Goal: Task Accomplishment & Management: Use online tool/utility

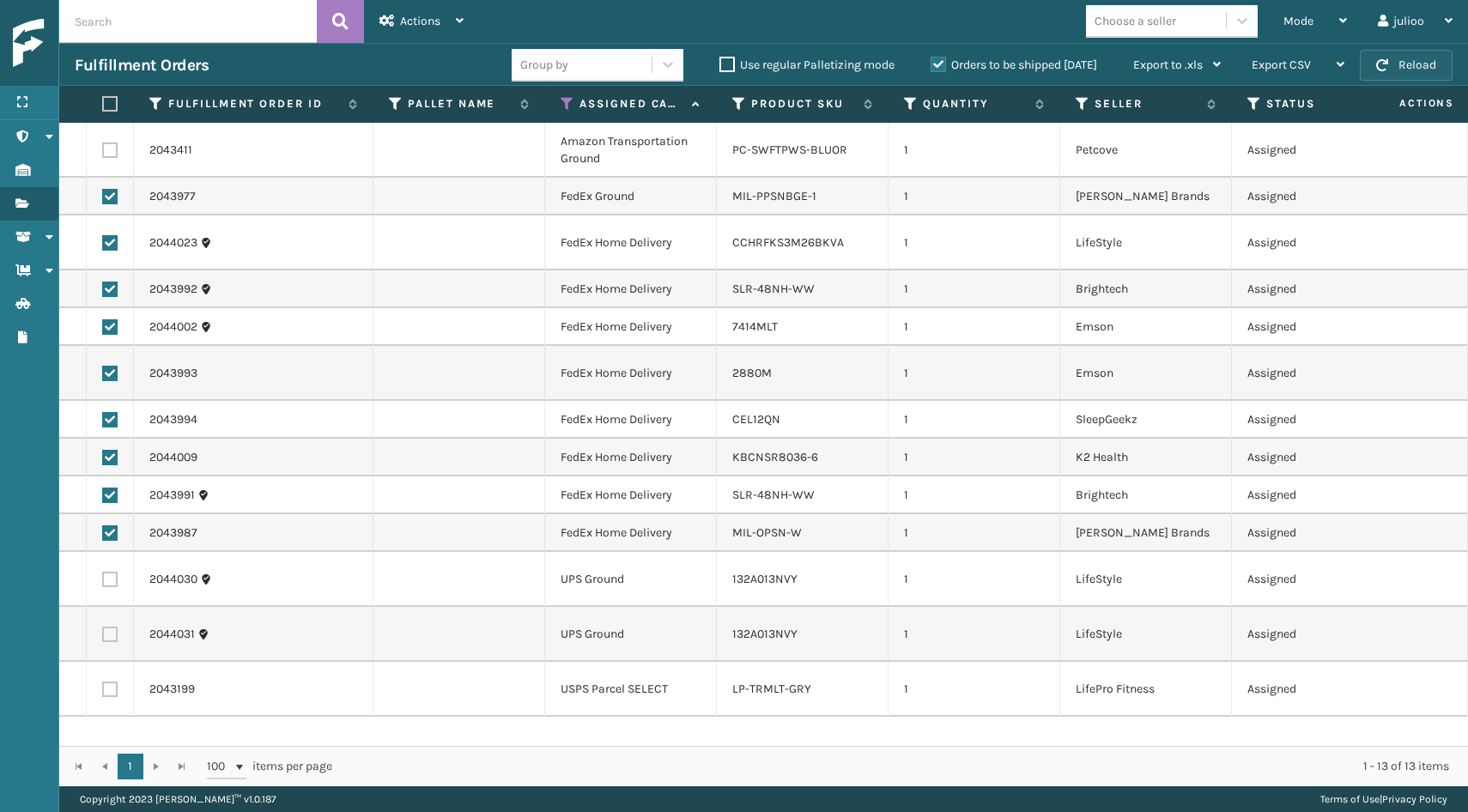
click at [1418, 53] on button "Reload" at bounding box center [1405, 65] width 92 height 30
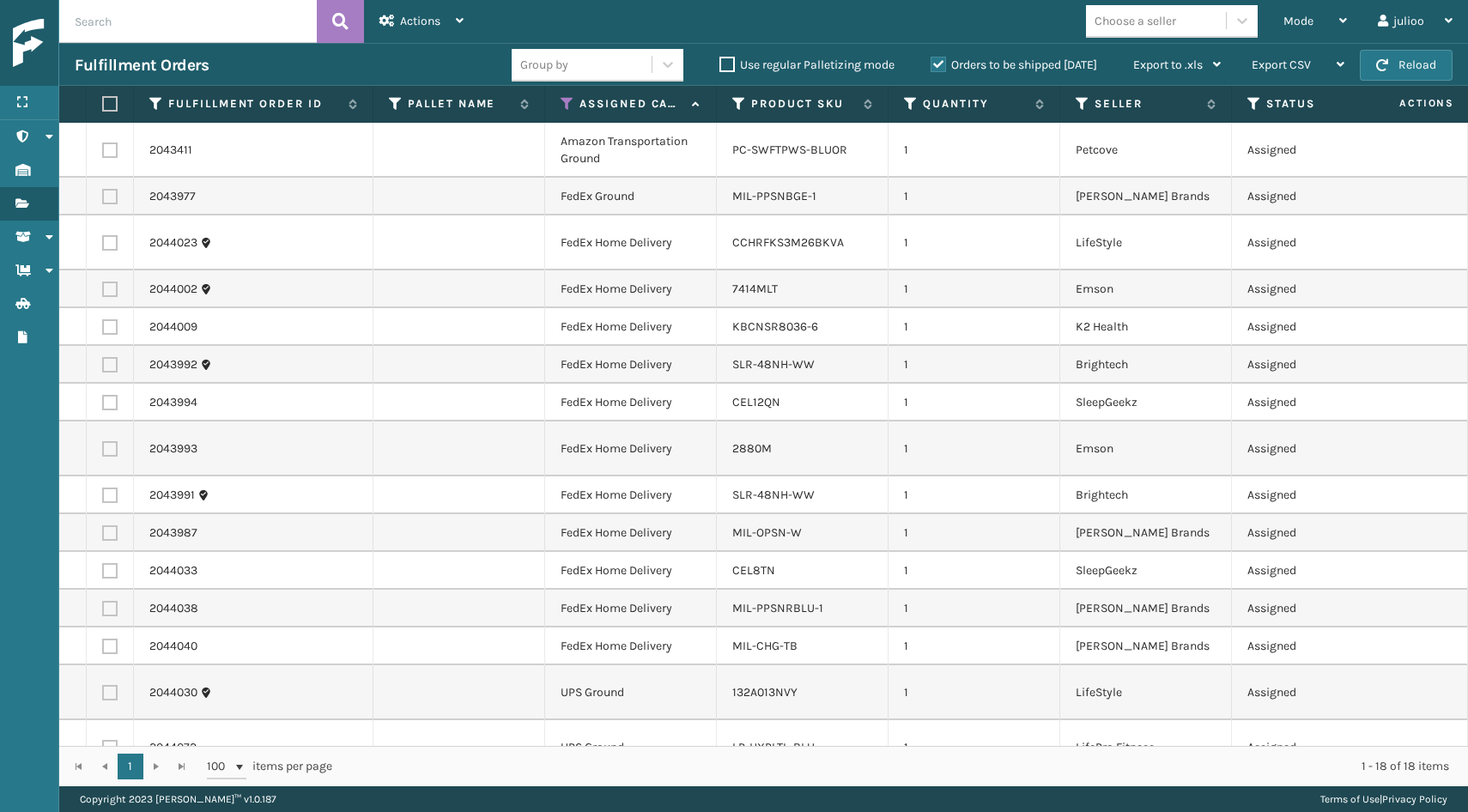
click at [112, 103] on label at bounding box center [107, 104] width 10 height 15
click at [103, 103] on input "checkbox" at bounding box center [102, 105] width 1 height 11
checkbox input "true"
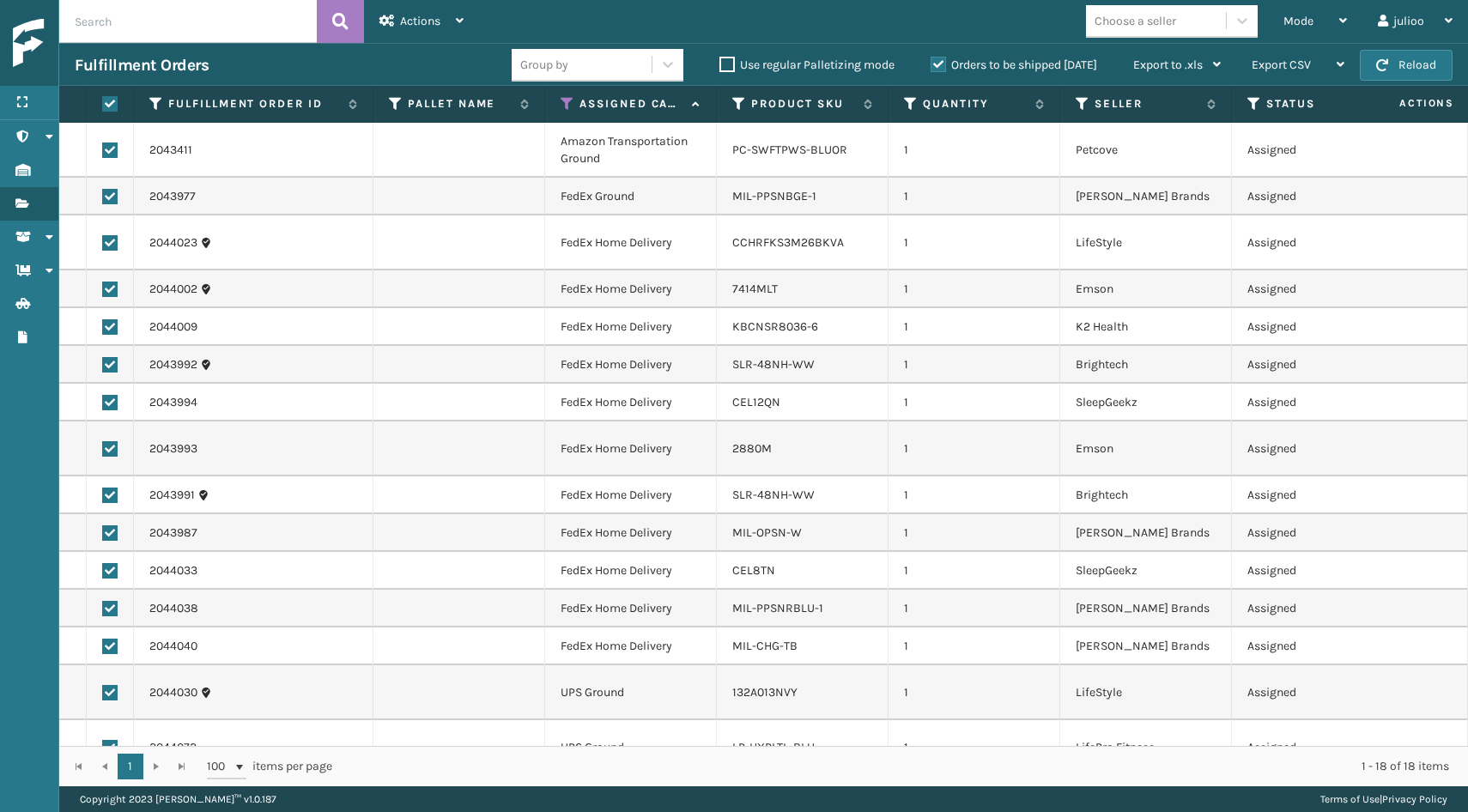
checkbox input "true"
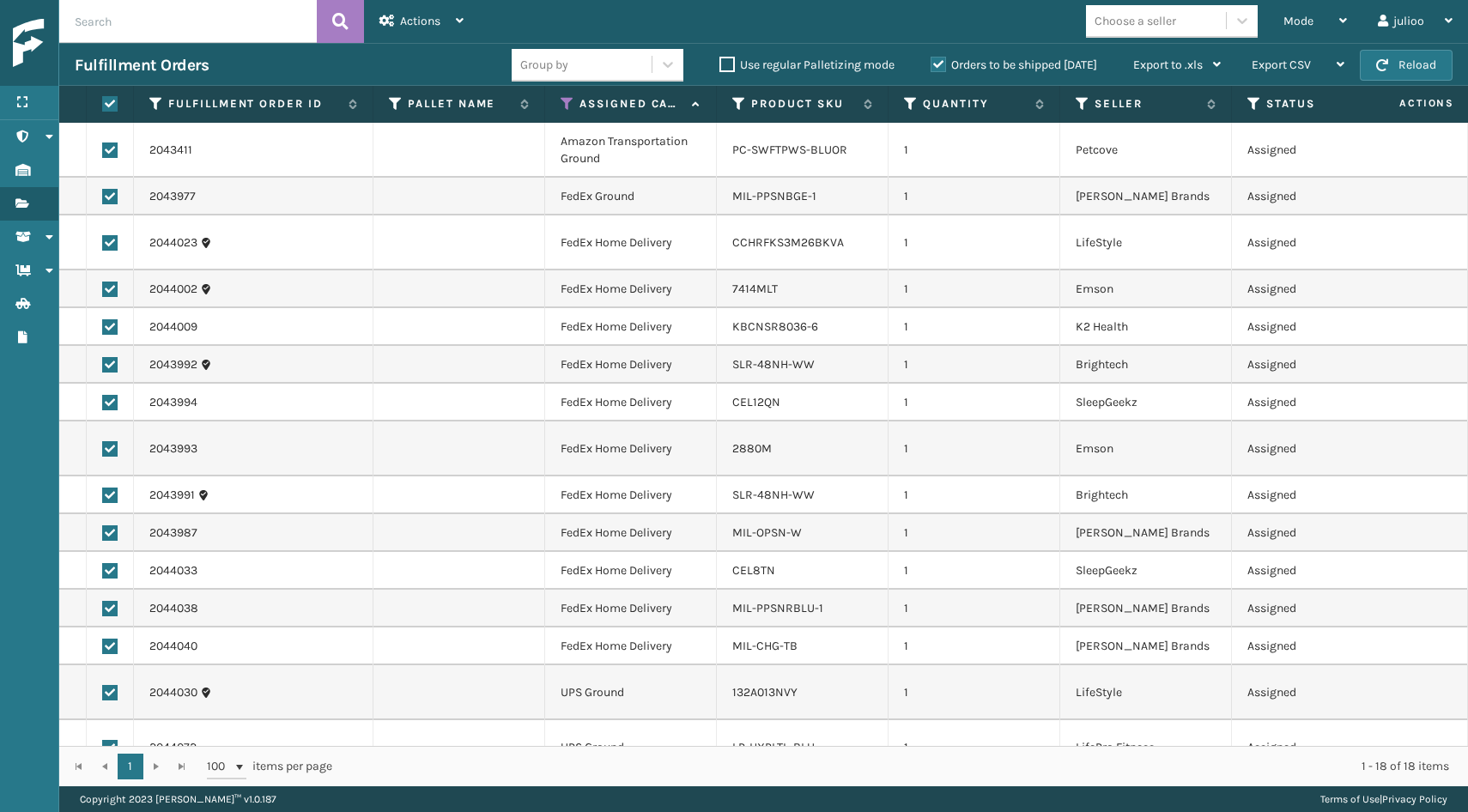
checkbox input "true"
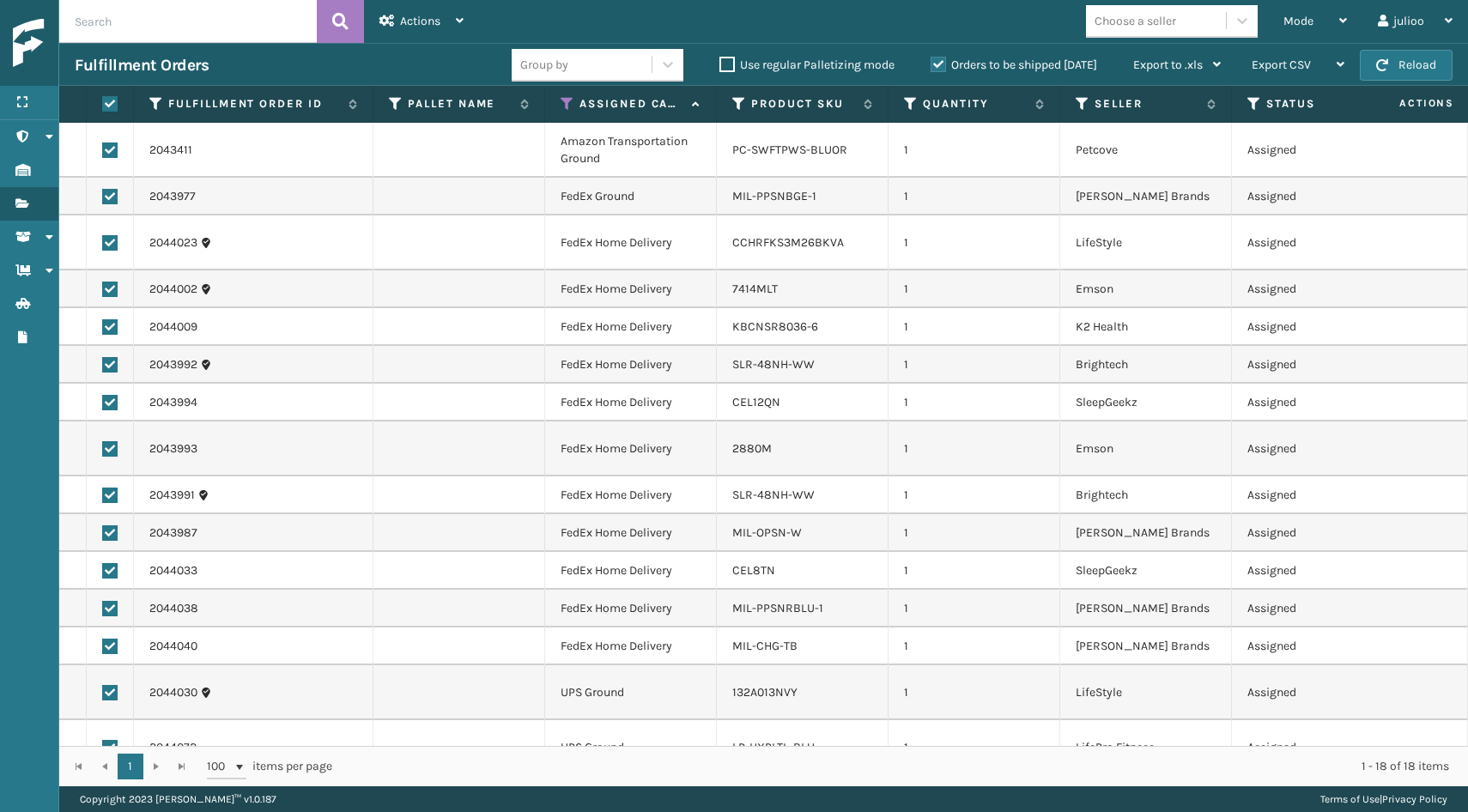
checkbox input "true"
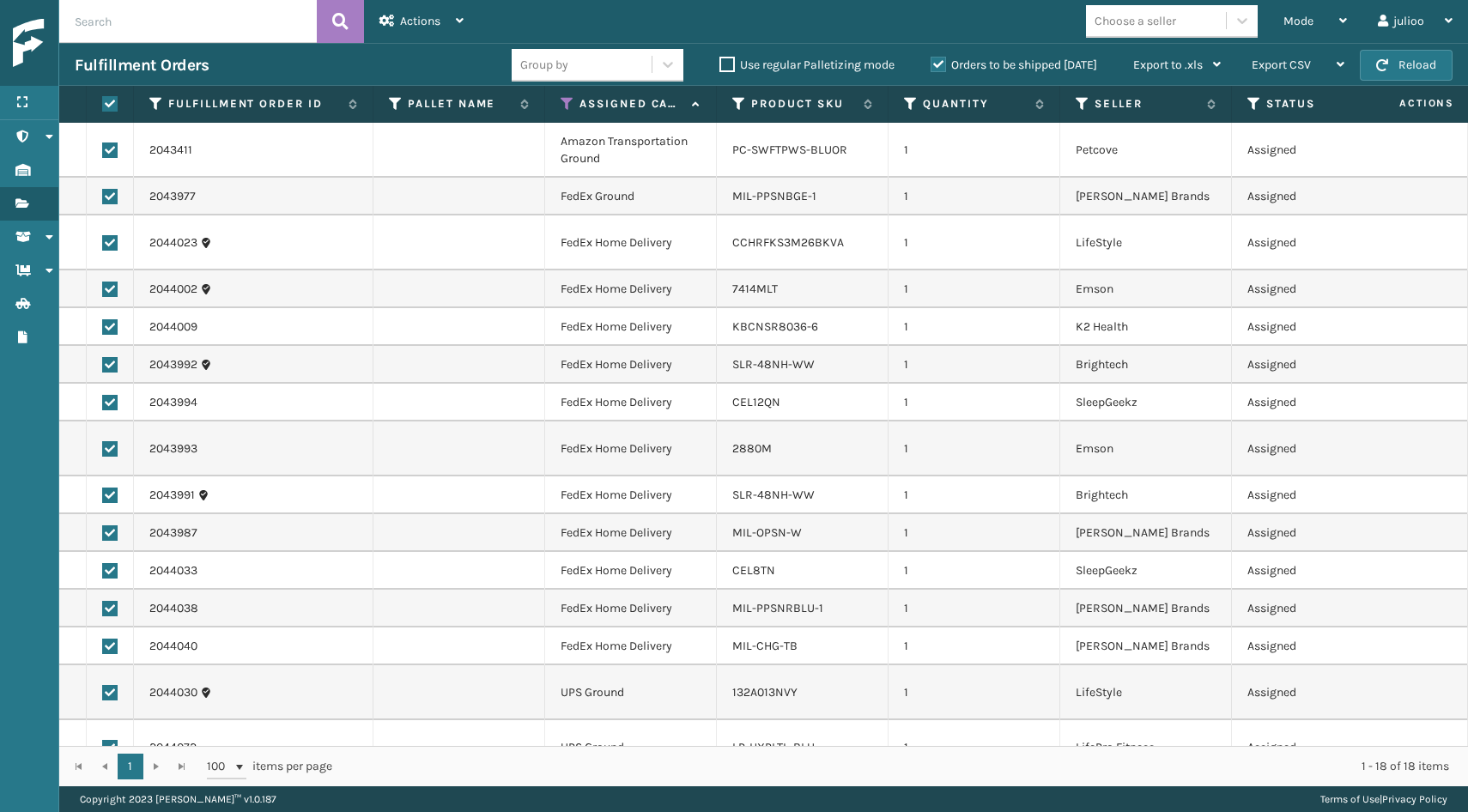
checkbox input "true"
click at [112, 147] on label at bounding box center [110, 150] width 15 height 15
click at [103, 147] on input "checkbox" at bounding box center [102, 148] width 1 height 11
checkbox input "false"
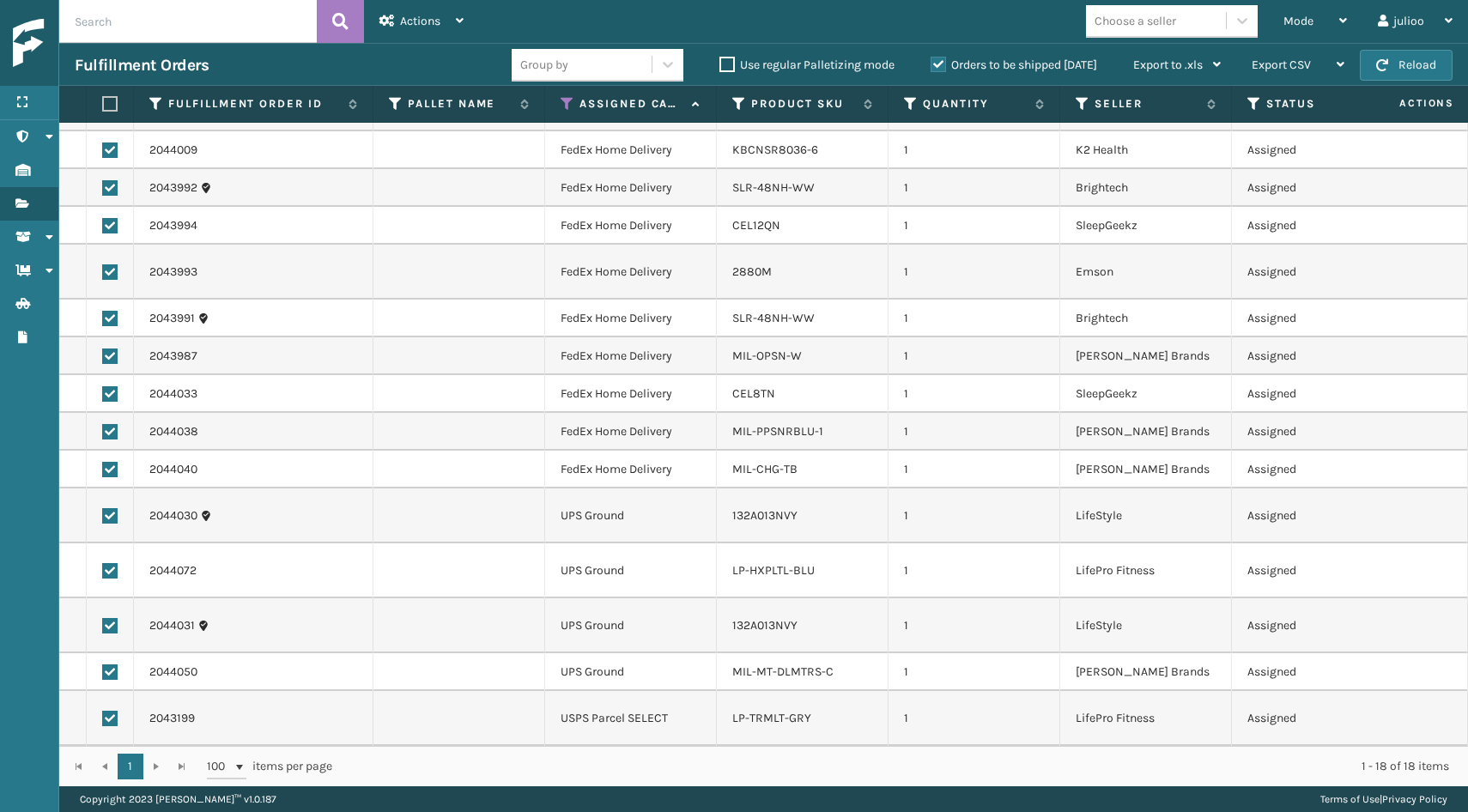
scroll to position [176, 0]
click at [112, 515] on label at bounding box center [110, 516] width 15 height 15
click at [103, 515] on input "checkbox" at bounding box center [102, 514] width 1 height 11
checkbox input "false"
click at [106, 579] on td at bounding box center [111, 571] width 48 height 55
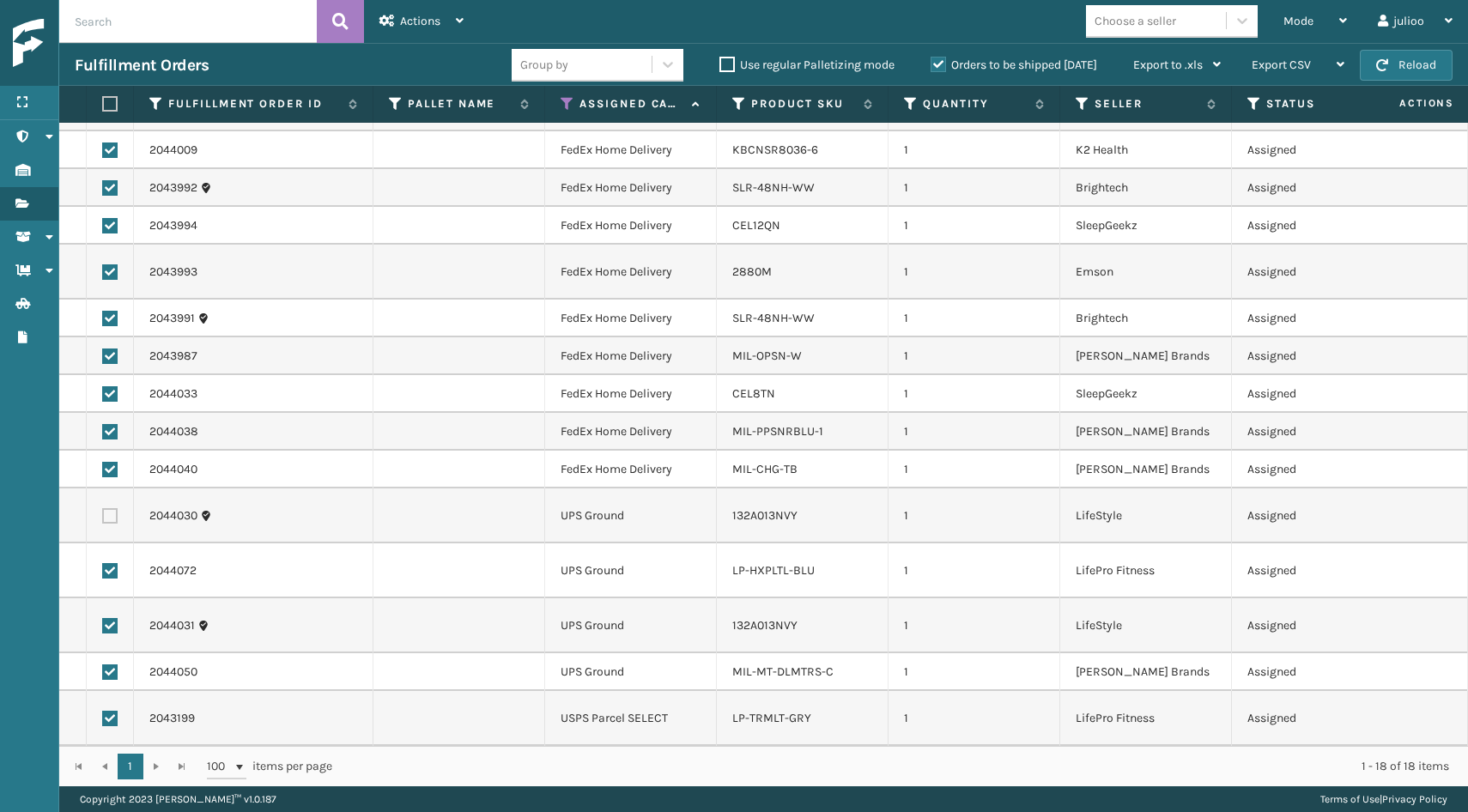
click at [110, 567] on label at bounding box center [110, 571] width 15 height 15
click at [103, 567] on input "checkbox" at bounding box center [102, 569] width 1 height 11
checkbox input "false"
click at [107, 633] on label at bounding box center [110, 625] width 15 height 15
click at [103, 629] on input "checkbox" at bounding box center [102, 623] width 1 height 11
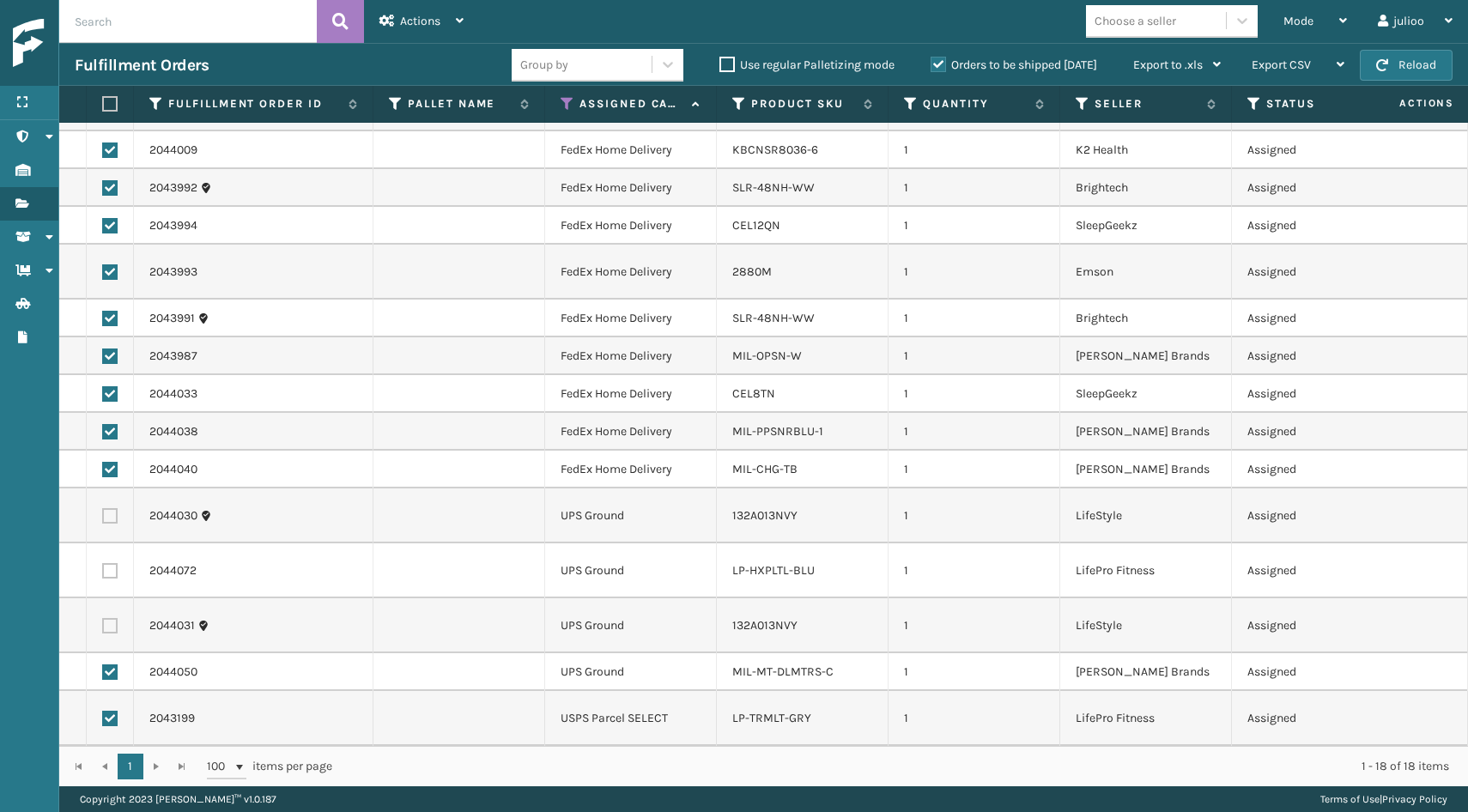
checkbox input "false"
click at [109, 665] on label at bounding box center [110, 672] width 15 height 15
click at [103, 665] on input "checkbox" at bounding box center [102, 670] width 1 height 11
checkbox input "false"
click at [108, 715] on label at bounding box center [110, 719] width 15 height 15
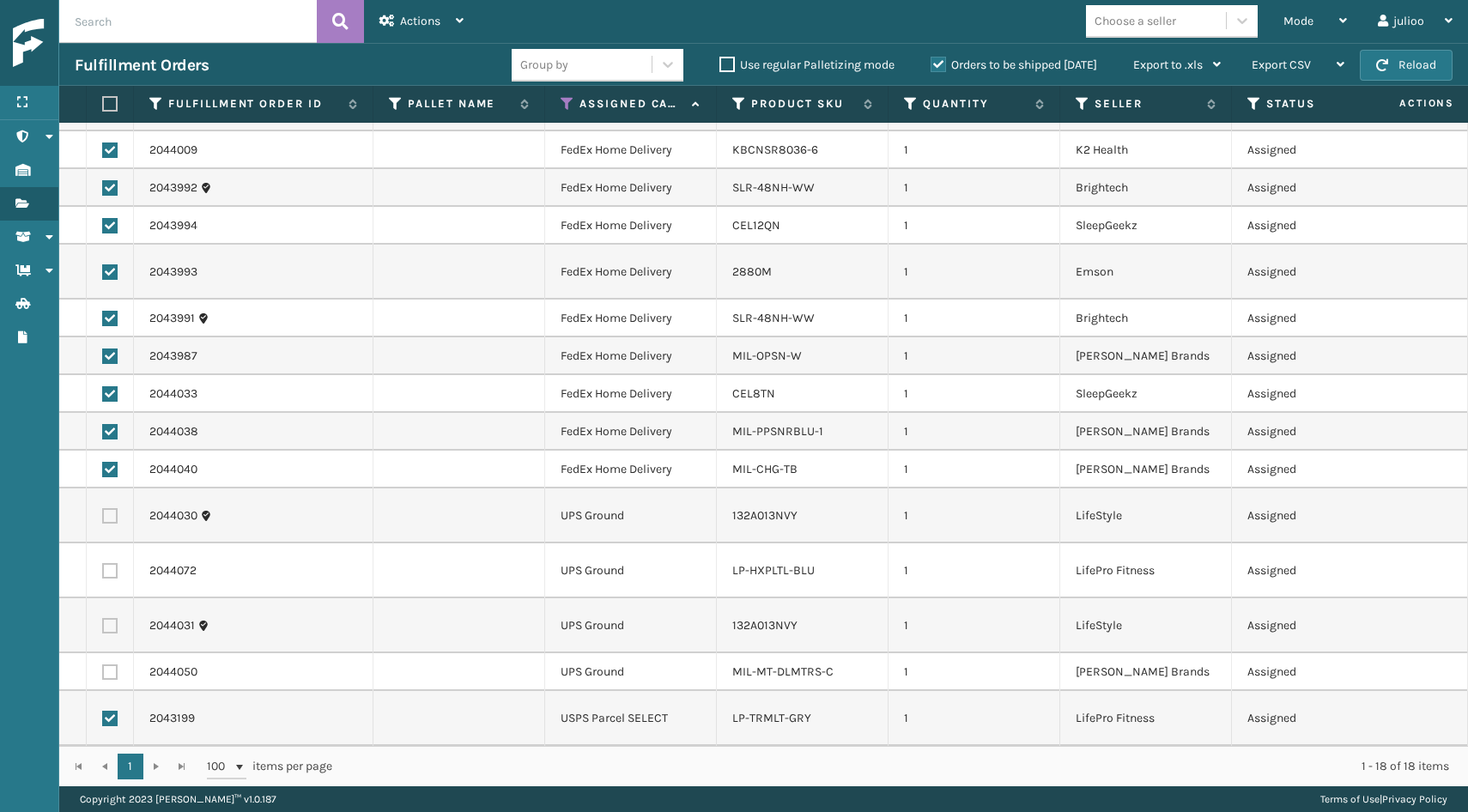
click at [103, 715] on input "checkbox" at bounding box center [102, 717] width 1 height 11
checkbox input "false"
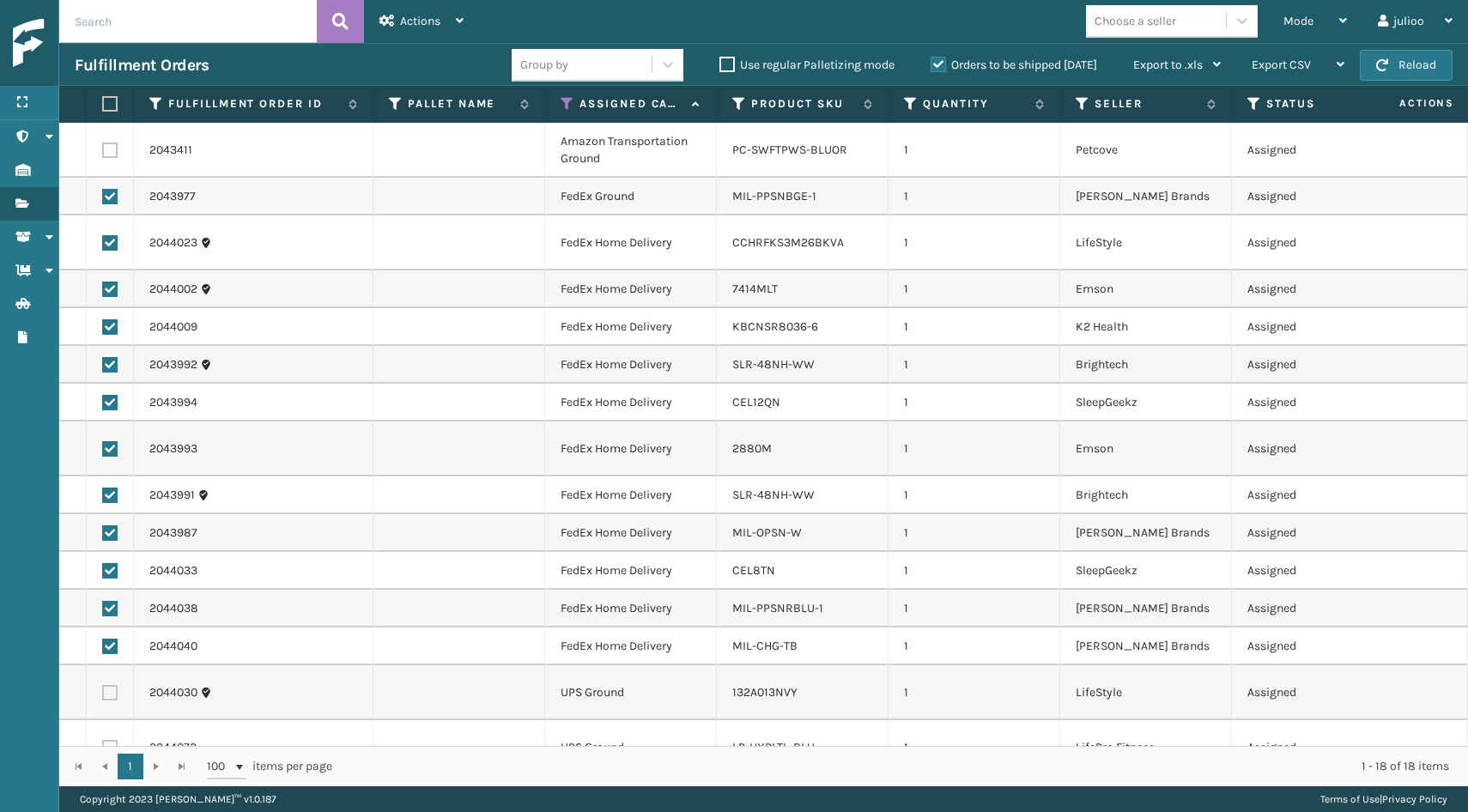
scroll to position [0, 0]
click at [424, 36] on div "Actions" at bounding box center [421, 21] width 84 height 43
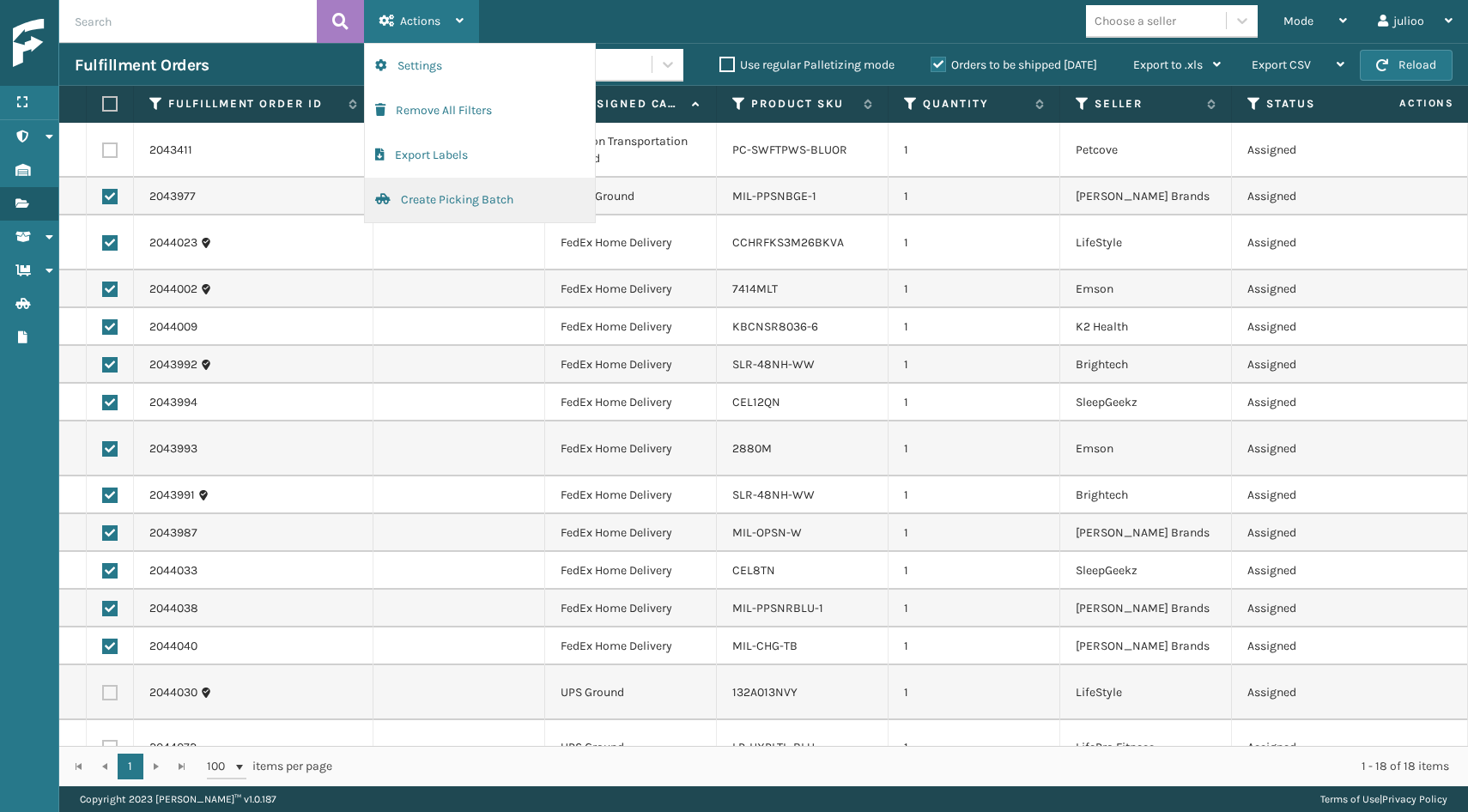
click at [422, 206] on button "Create Picking Batch" at bounding box center [479, 199] width 230 height 45
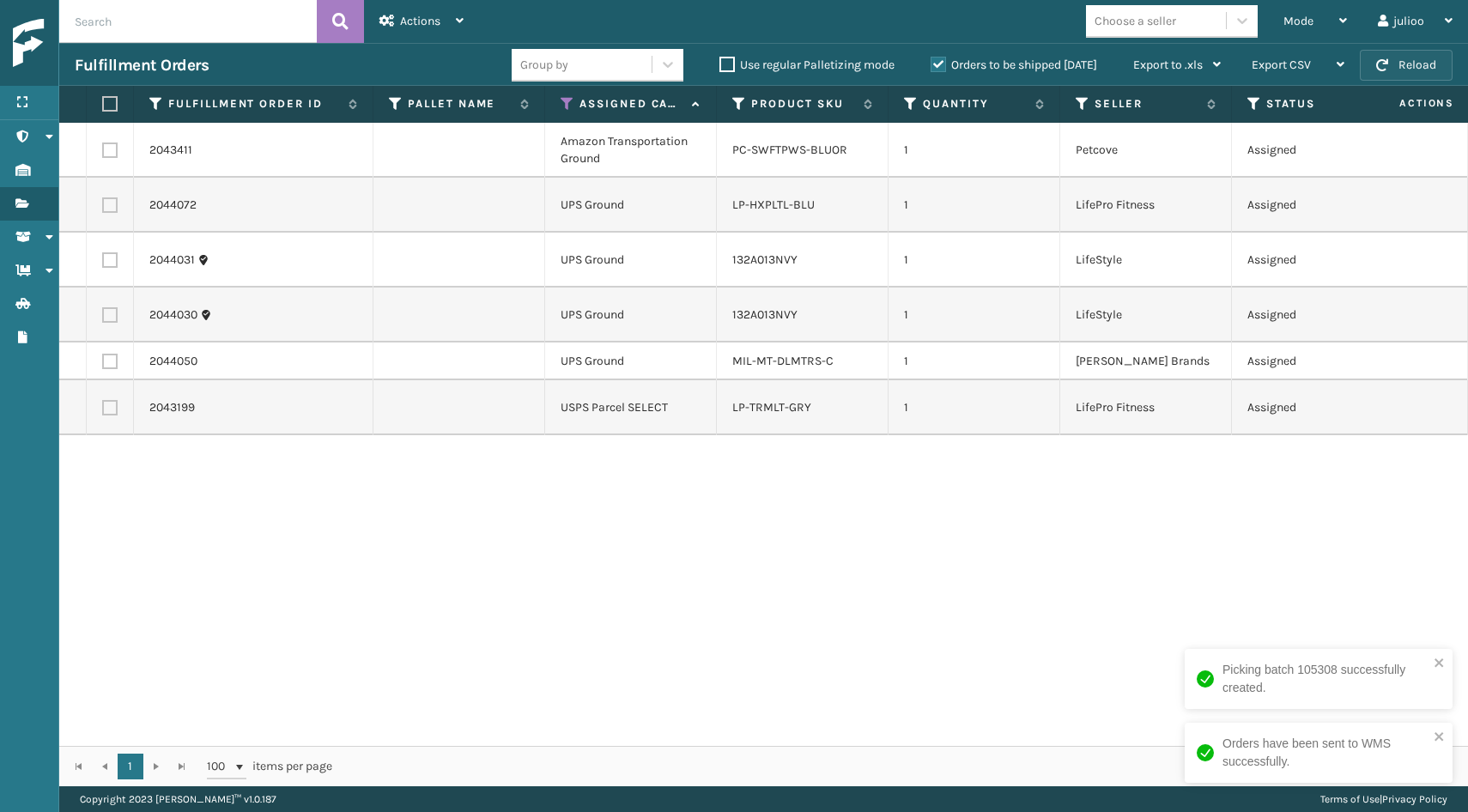
click at [1403, 68] on button "Reload" at bounding box center [1405, 65] width 92 height 30
